Goal: Task Accomplishment & Management: Complete application form

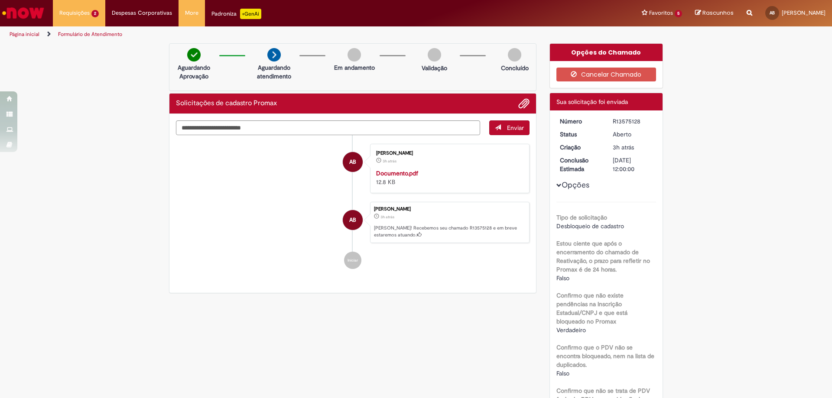
scroll to position [87, 0]
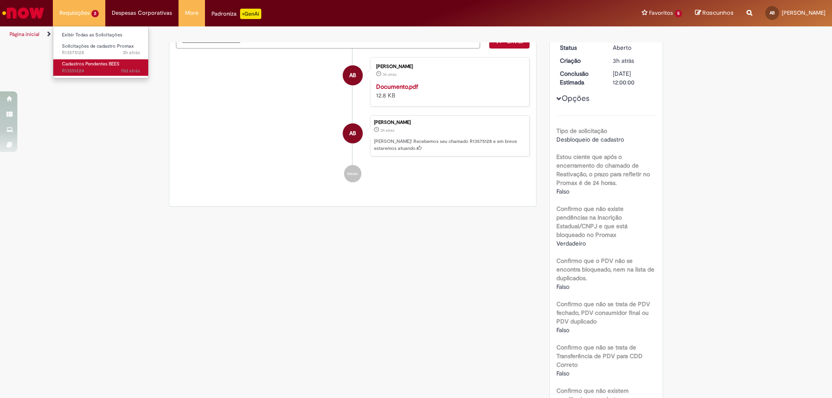
click at [75, 60] on link "Cadastros Pendentes BEES 10d atrás 10 dias atrás R13551224" at bounding box center [100, 67] width 95 height 16
click at [86, 63] on span "Cadastros Pendentes BEES" at bounding box center [91, 64] width 58 height 6
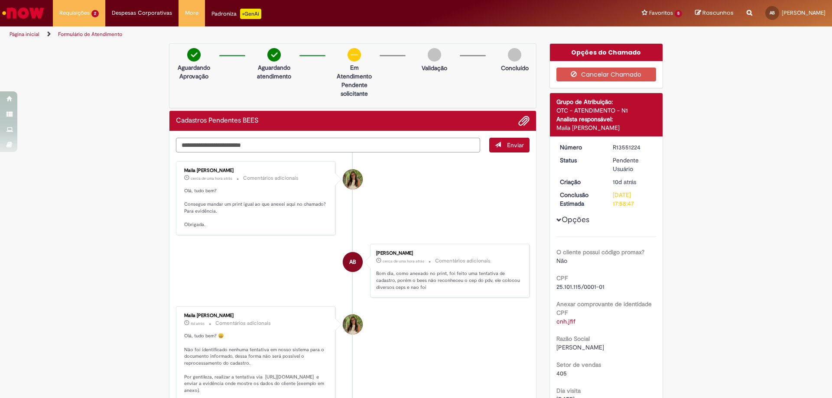
click at [384, 141] on textarea "Digite sua mensagem aqui..." at bounding box center [328, 145] width 304 height 15
type textarea "**********"
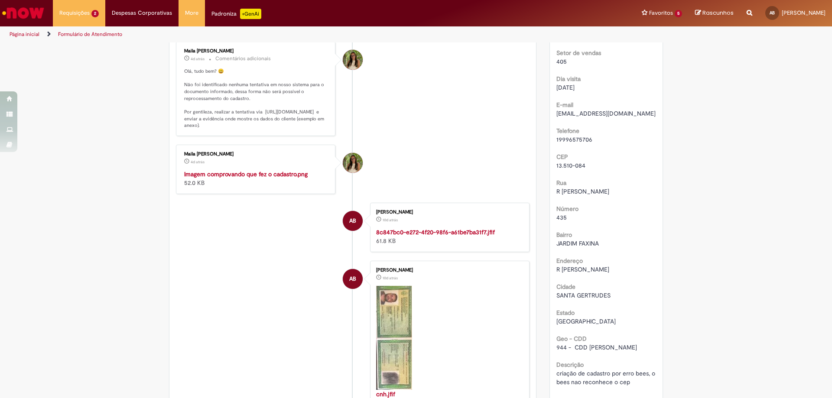
scroll to position [390, 0]
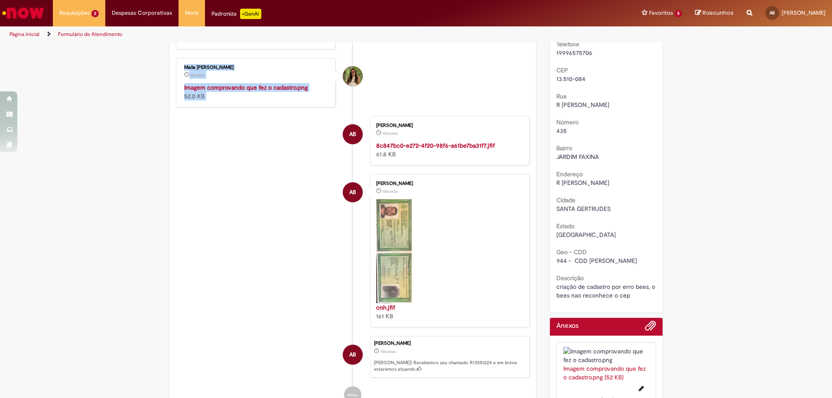
drag, startPoint x: 497, startPoint y: 396, endPoint x: 567, endPoint y: 347, distance: 85.1
click at [535, 379] on div "Verificar Código de Barras Aguardando Aprovação Aguardando atendimento Em Atend…" at bounding box center [352, 42] width 380 height 779
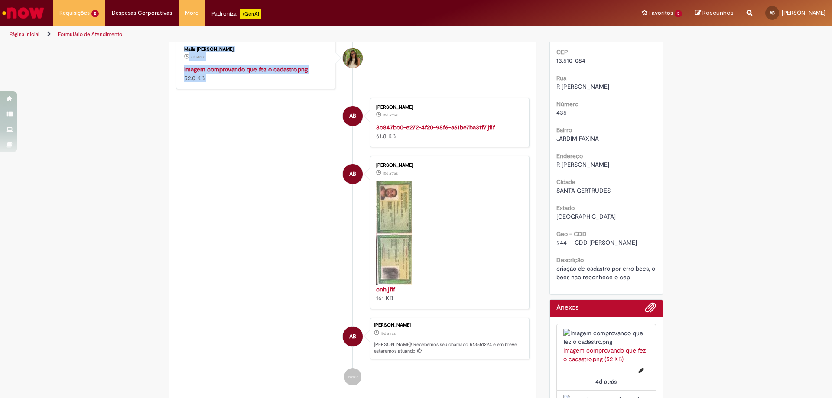
click at [451, 81] on li "Maila [PERSON_NAME] 4d atrás 4 dias atrás Imagem comprovando que fez o cadastro…" at bounding box center [352, 64] width 353 height 49
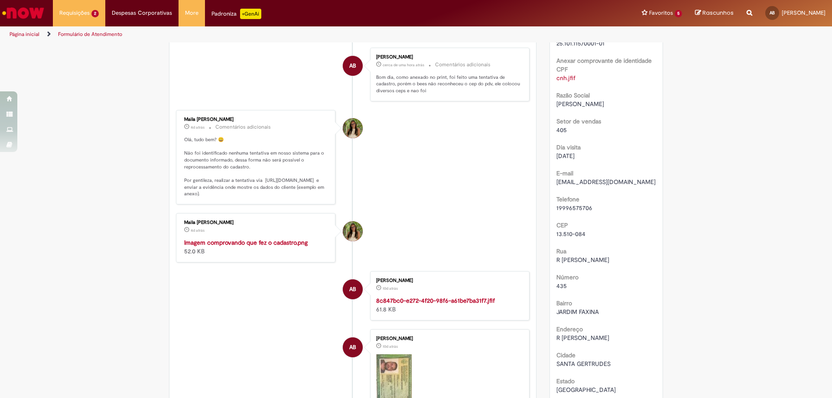
scroll to position [62, 0]
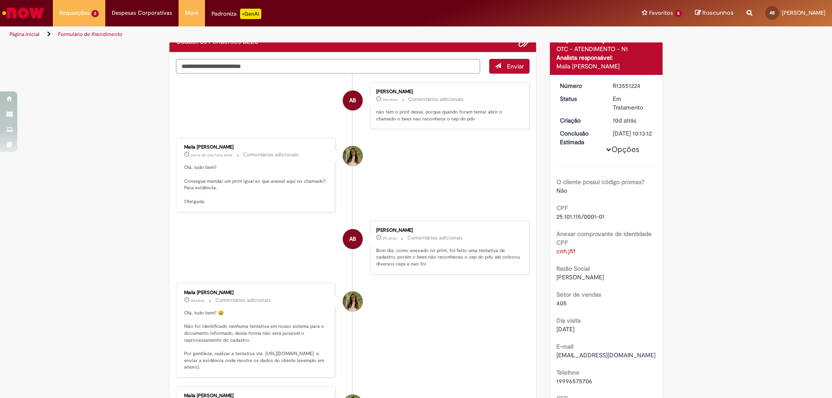
click at [86, 195] on div "Verificar Código de Barras Aguardando Aprovação Aguardando atendimento Em Atend…" at bounding box center [416, 398] width 832 height 833
